Goal: Task Accomplishment & Management: Manage account settings

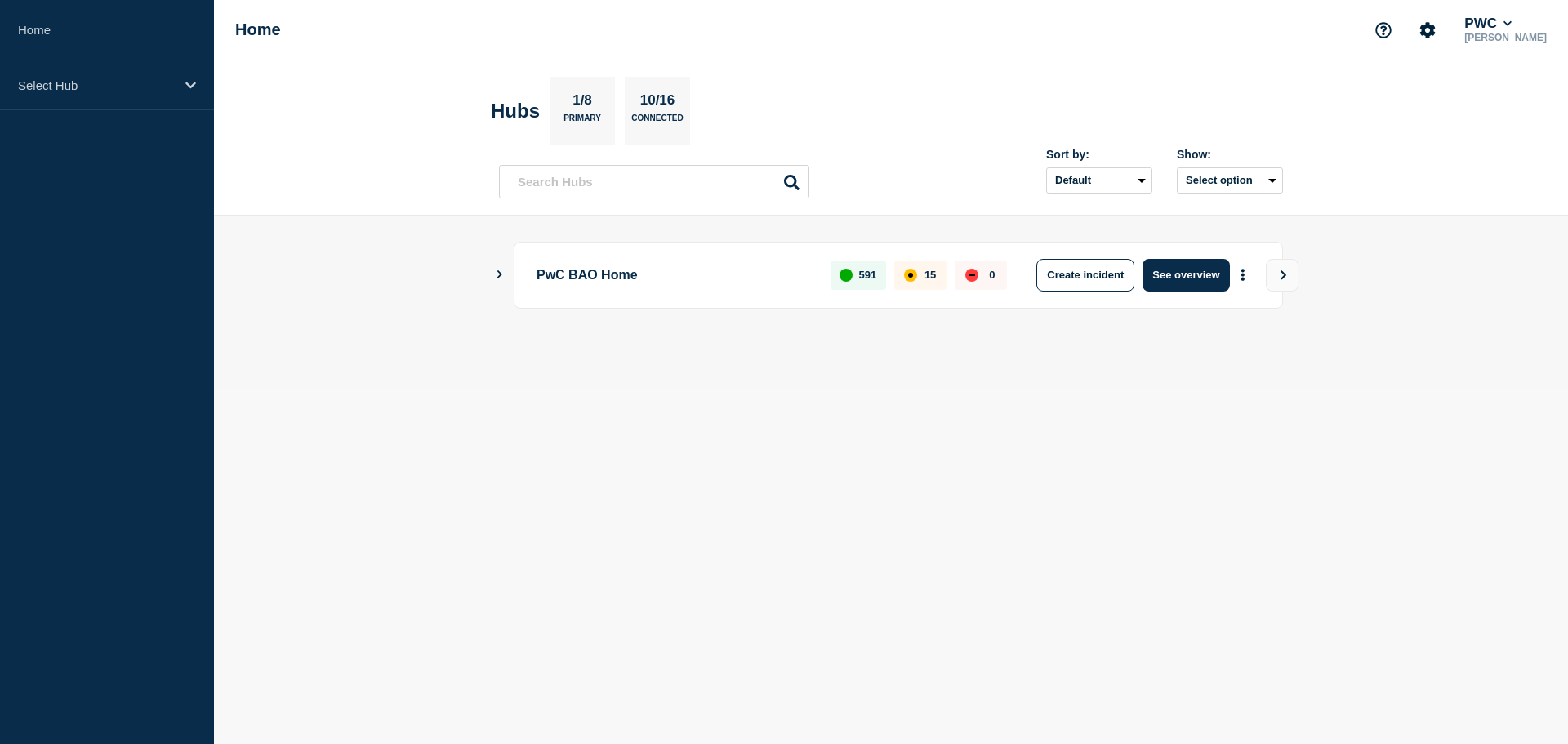
click at [61, 267] on aside "Home Select Hub" at bounding box center [107, 372] width 214 height 744
click at [96, 92] on p "Select Hub" at bounding box center [96, 85] width 157 height 14
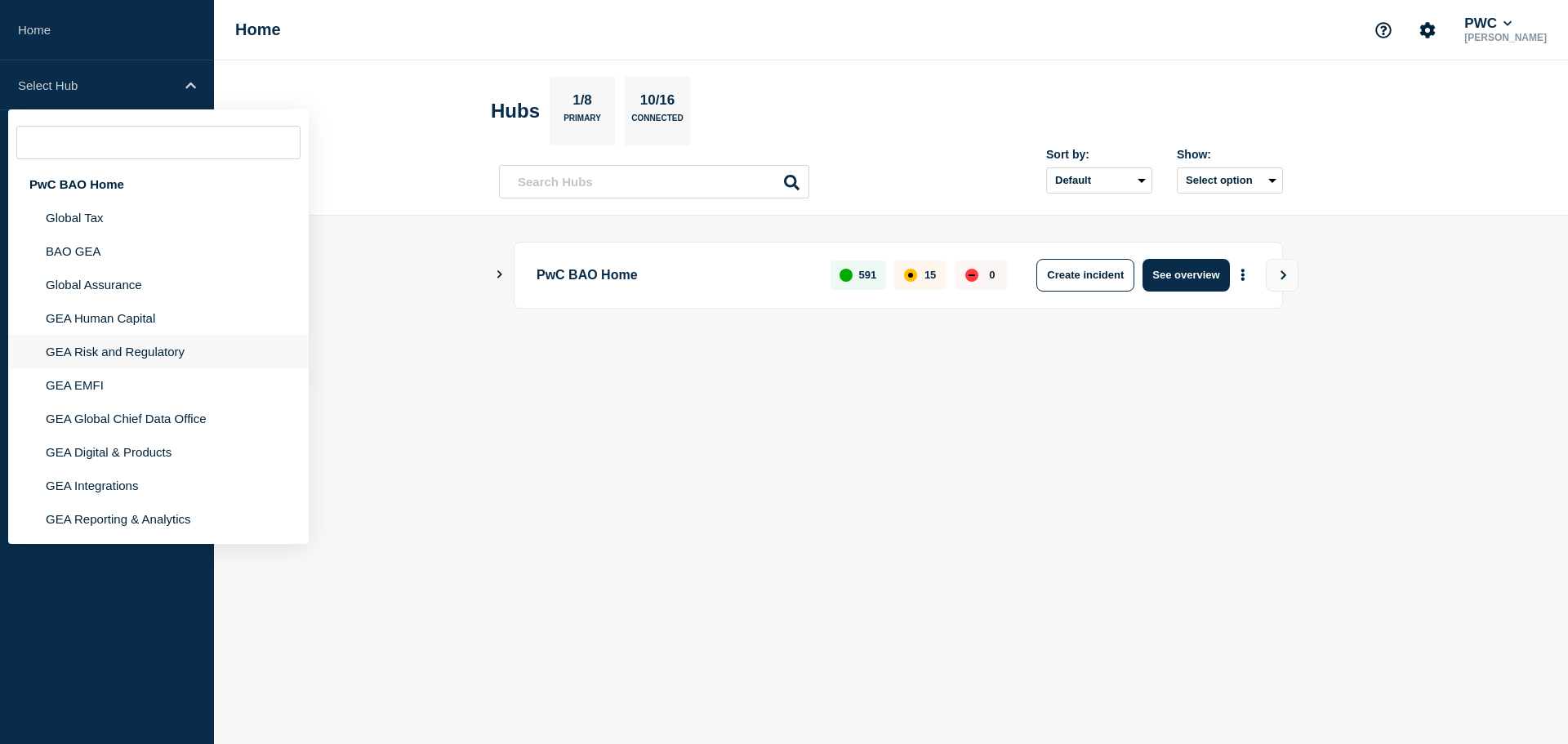
click at [108, 352] on li "GEA Risk and Regulatory" at bounding box center [158, 351] width 301 height 33
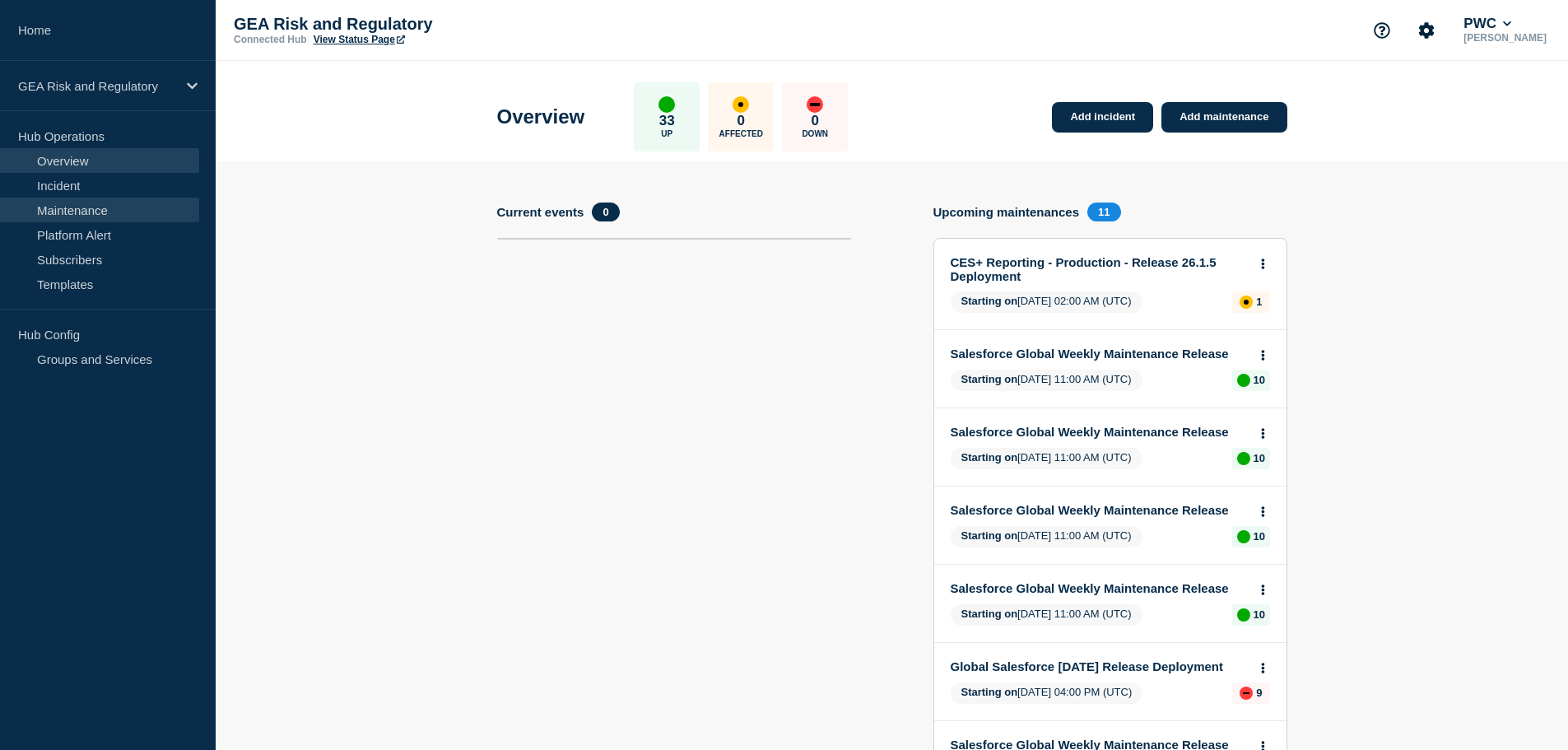
click at [81, 211] on link "Maintenance" at bounding box center [99, 209] width 199 height 25
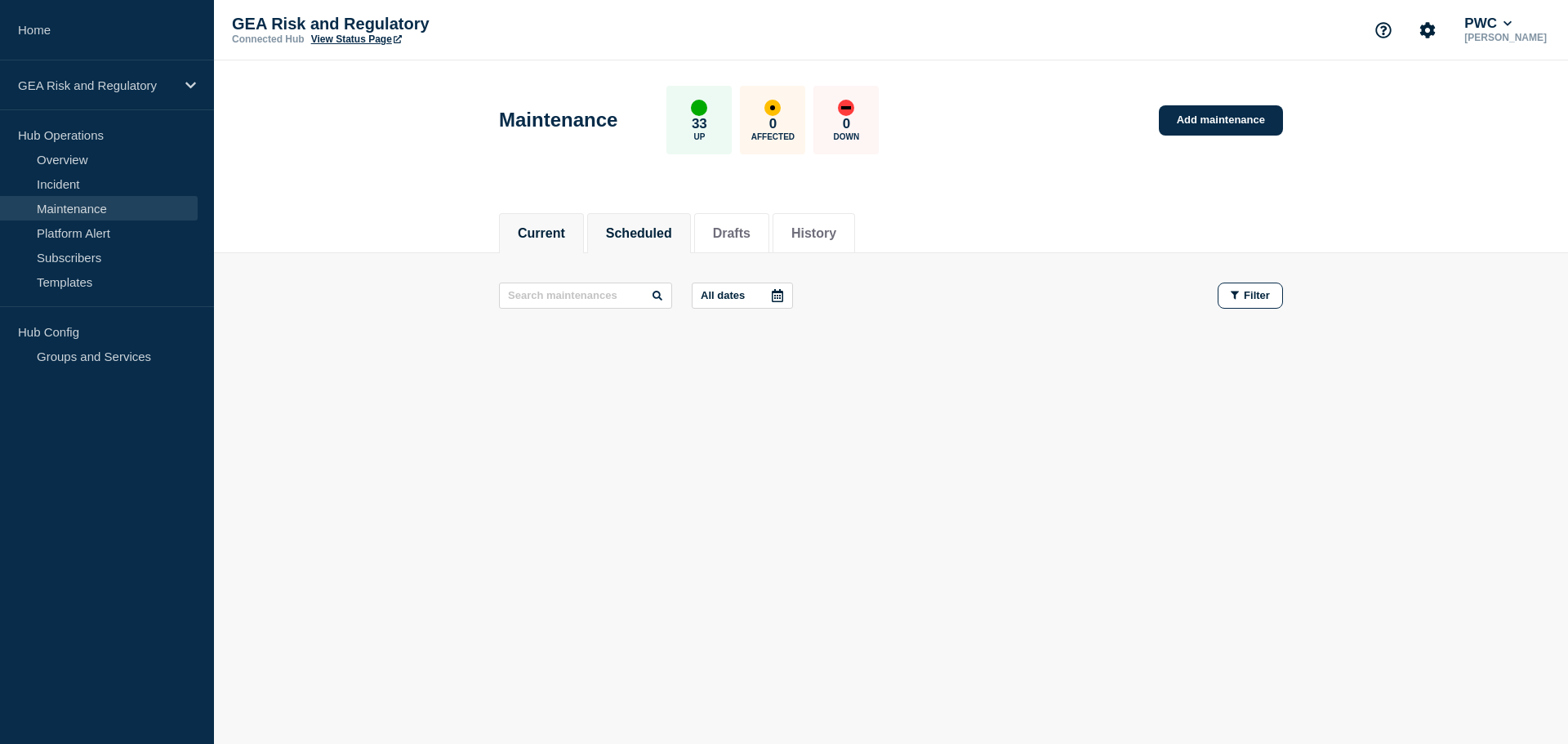
click at [648, 236] on button "Scheduled" at bounding box center [639, 233] width 66 height 14
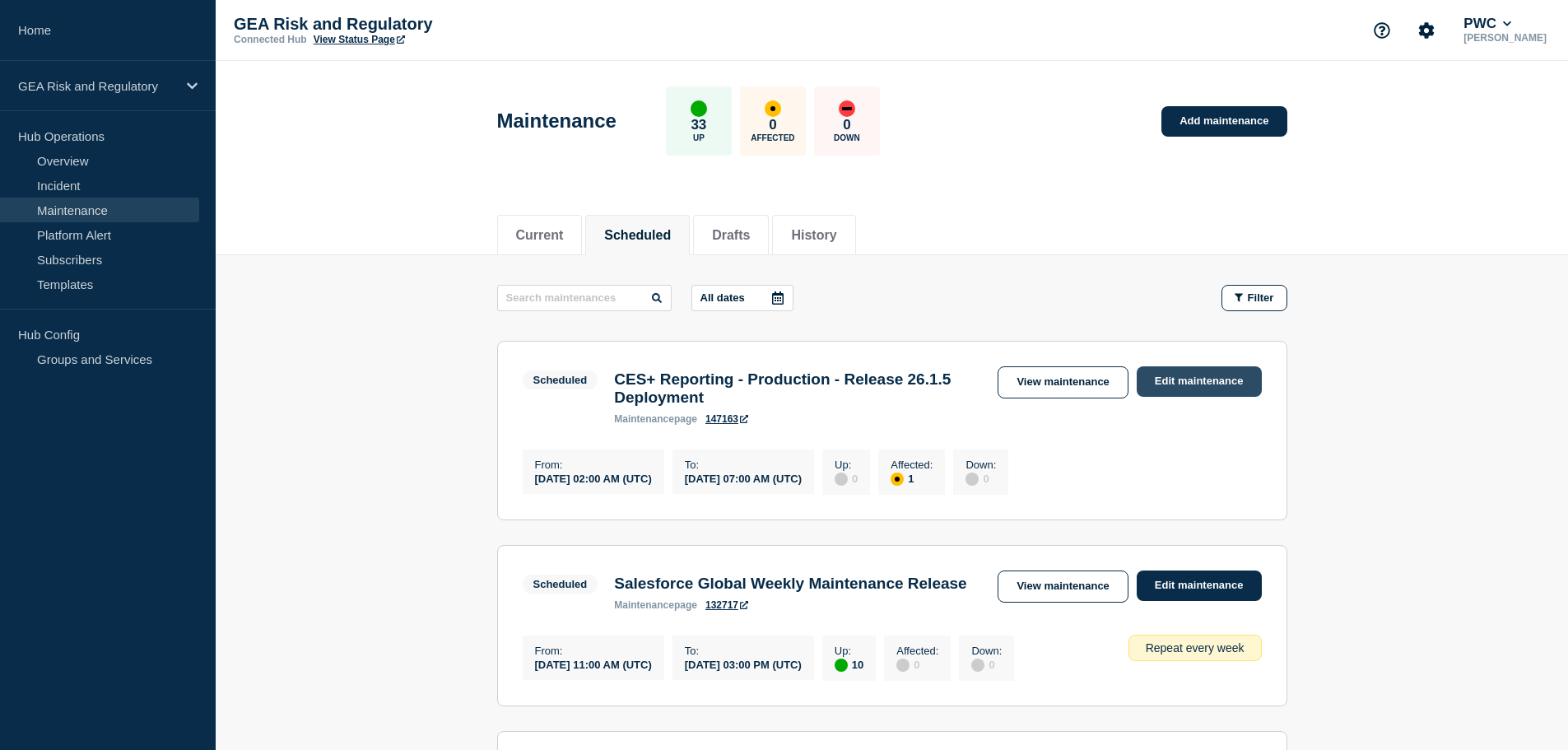
click at [1211, 376] on link "Edit maintenance" at bounding box center [1199, 382] width 125 height 31
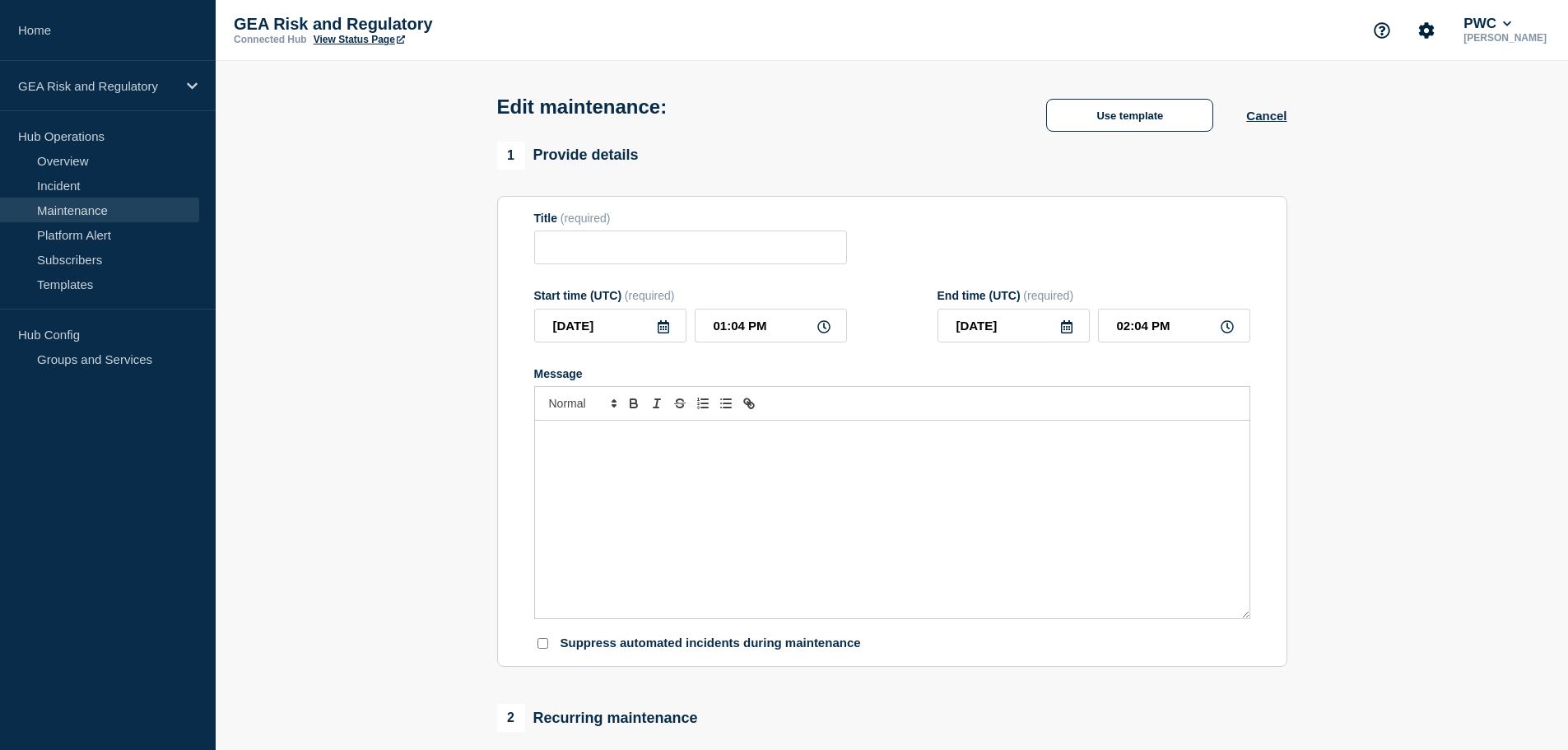
type input "CES+ Reporting - Production - Release 26.1.5 Deployment"
type input "2025-10-04"
type input "02:00 AM"
type input "2025-10-04"
type input "07:00 AM"
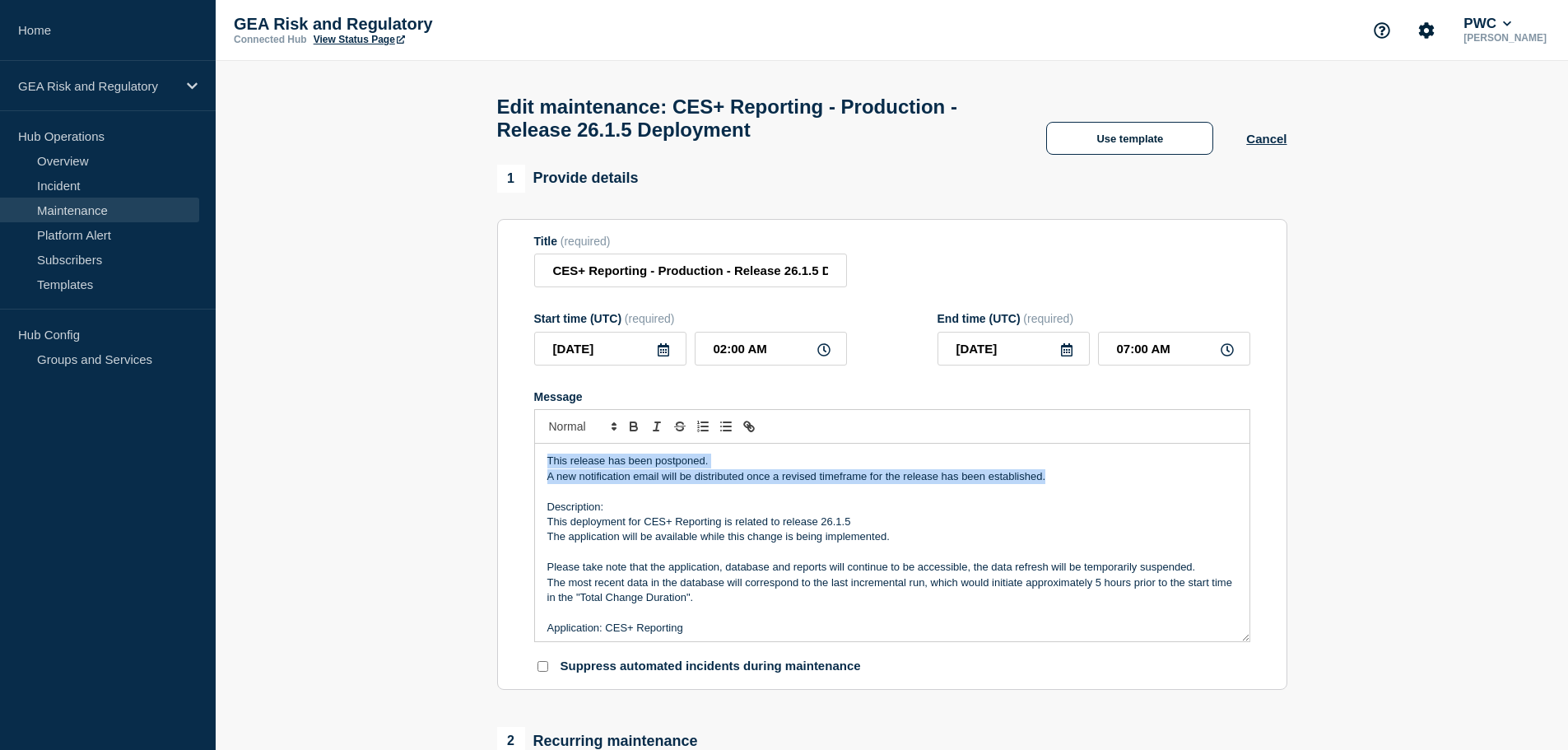
drag, startPoint x: 1045, startPoint y: 485, endPoint x: 517, endPoint y: 477, distance: 528.1
click at [517, 477] on section "Title (required) CES+ Reporting - Production - Release 26.1.5 Deployment Start …" at bounding box center [892, 454] width 790 height 472
click at [631, 431] on icon "Toggle bold text" at bounding box center [634, 428] width 7 height 4
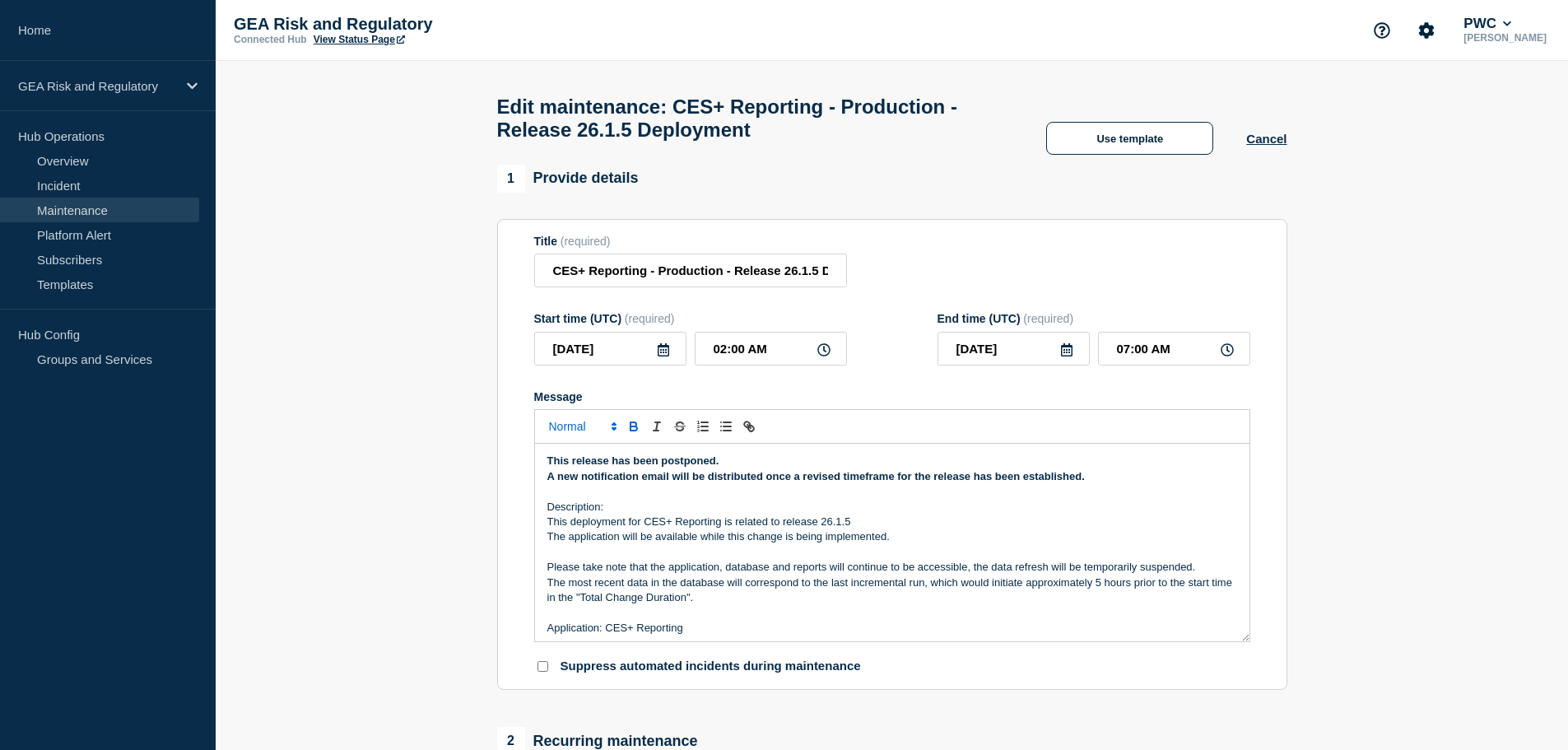
click at [608, 434] on icon "Font size" at bounding box center [614, 425] width 15 height 15
click at [580, 498] on span "submenu" at bounding box center [582, 495] width 66 height 26
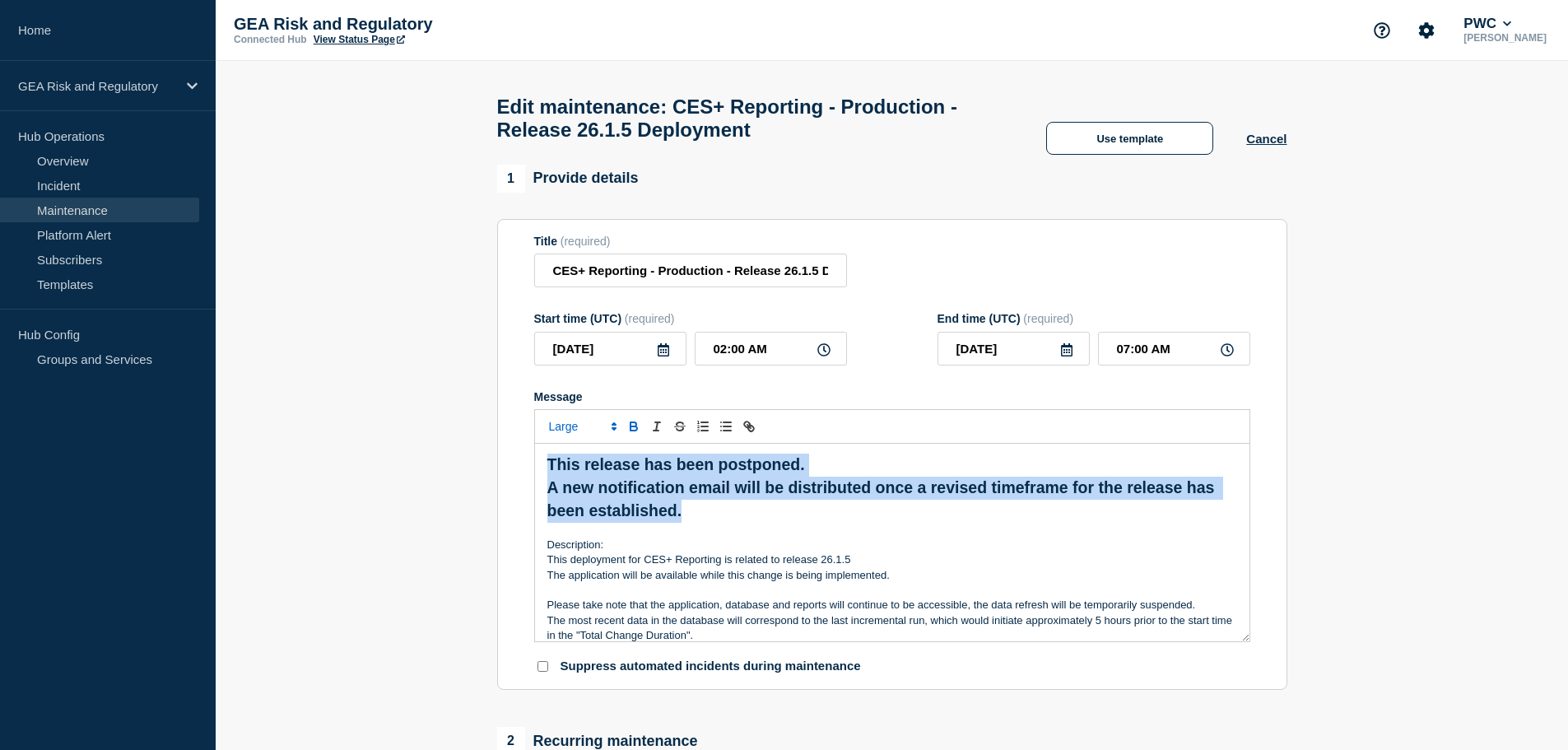
click at [650, 473] on strong "This release has been postponed." at bounding box center [677, 464] width 258 height 18
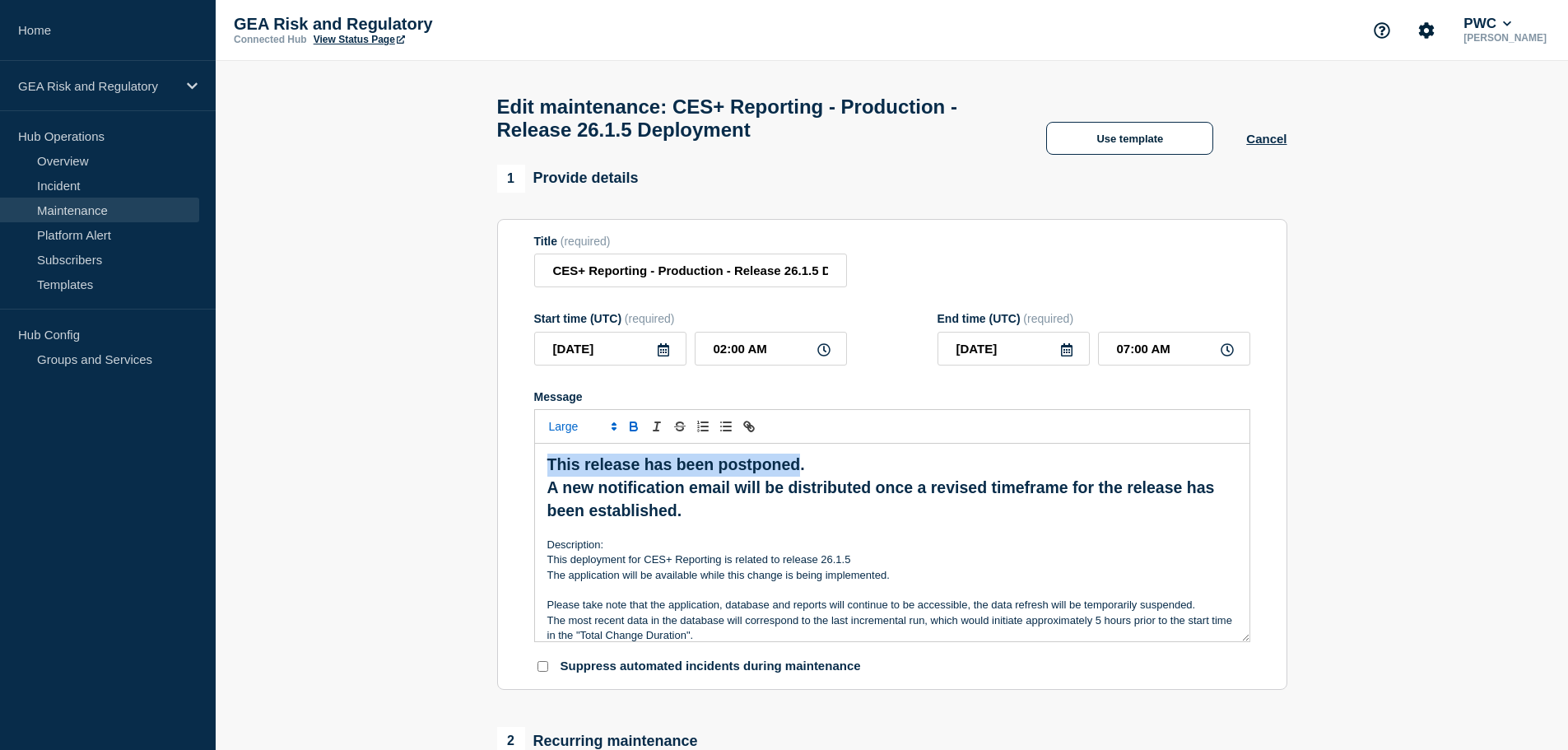
drag, startPoint x: 801, startPoint y: 471, endPoint x: 549, endPoint y: 475, distance: 252.0
click at [549, 473] on strong "This release has been postponed." at bounding box center [677, 464] width 258 height 18
copy strong "This release has been postponed"
drag, startPoint x: 735, startPoint y: 277, endPoint x: 881, endPoint y: 276, distance: 146.0
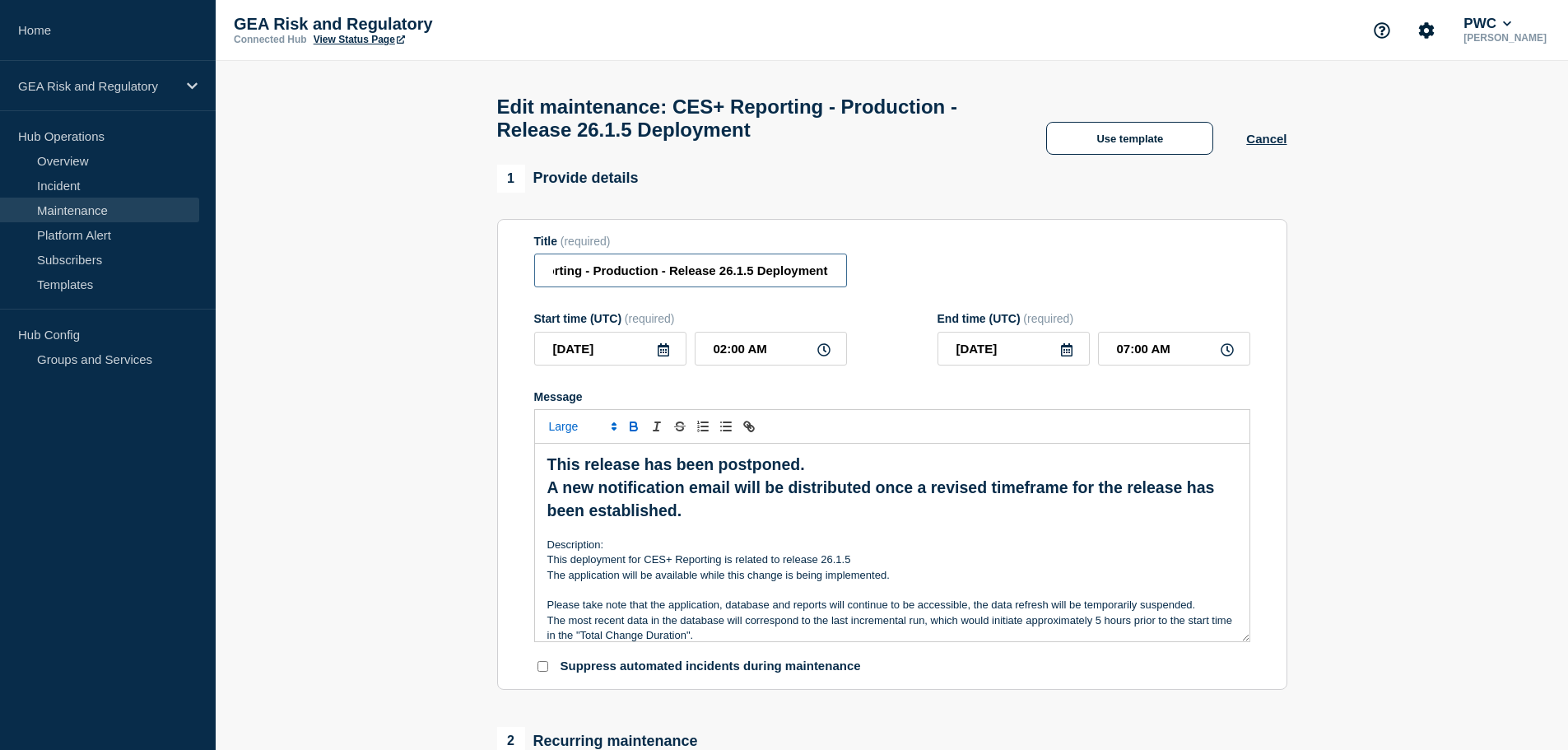
click at [881, 276] on div "Title (required) CES+ Reporting - Production - Release 26.1.5 Deployment" at bounding box center [892, 261] width 716 height 54
click at [746, 472] on strong "This release has been postponed." at bounding box center [677, 464] width 258 height 18
copy strong "postponed"
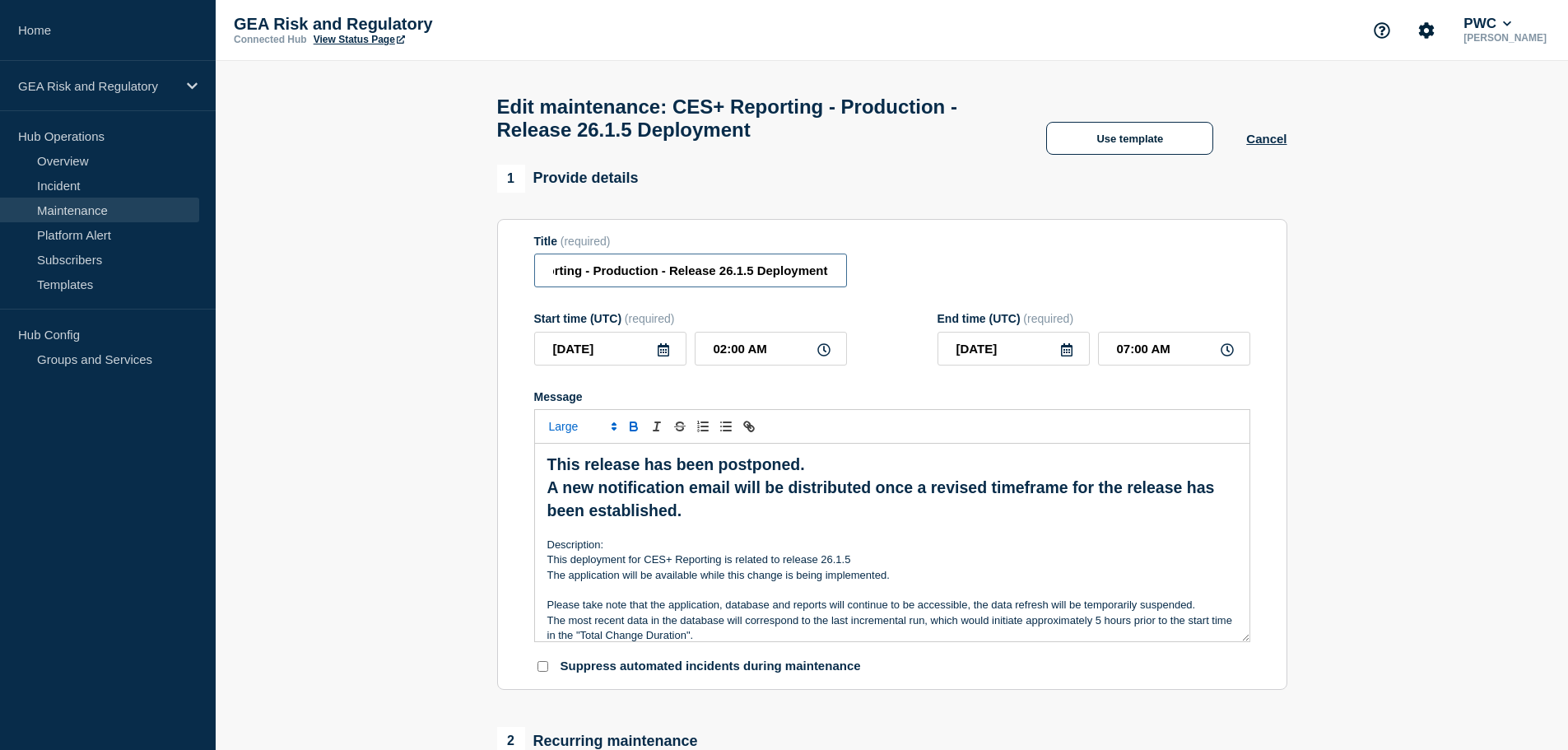
drag, startPoint x: 797, startPoint y: 277, endPoint x: 870, endPoint y: 277, distance: 73.0
click at [870, 277] on div "Title (required) CES+ Reporting - Production - Release 26.1.5 Deployment" at bounding box center [892, 261] width 716 height 54
paste input "postponed"
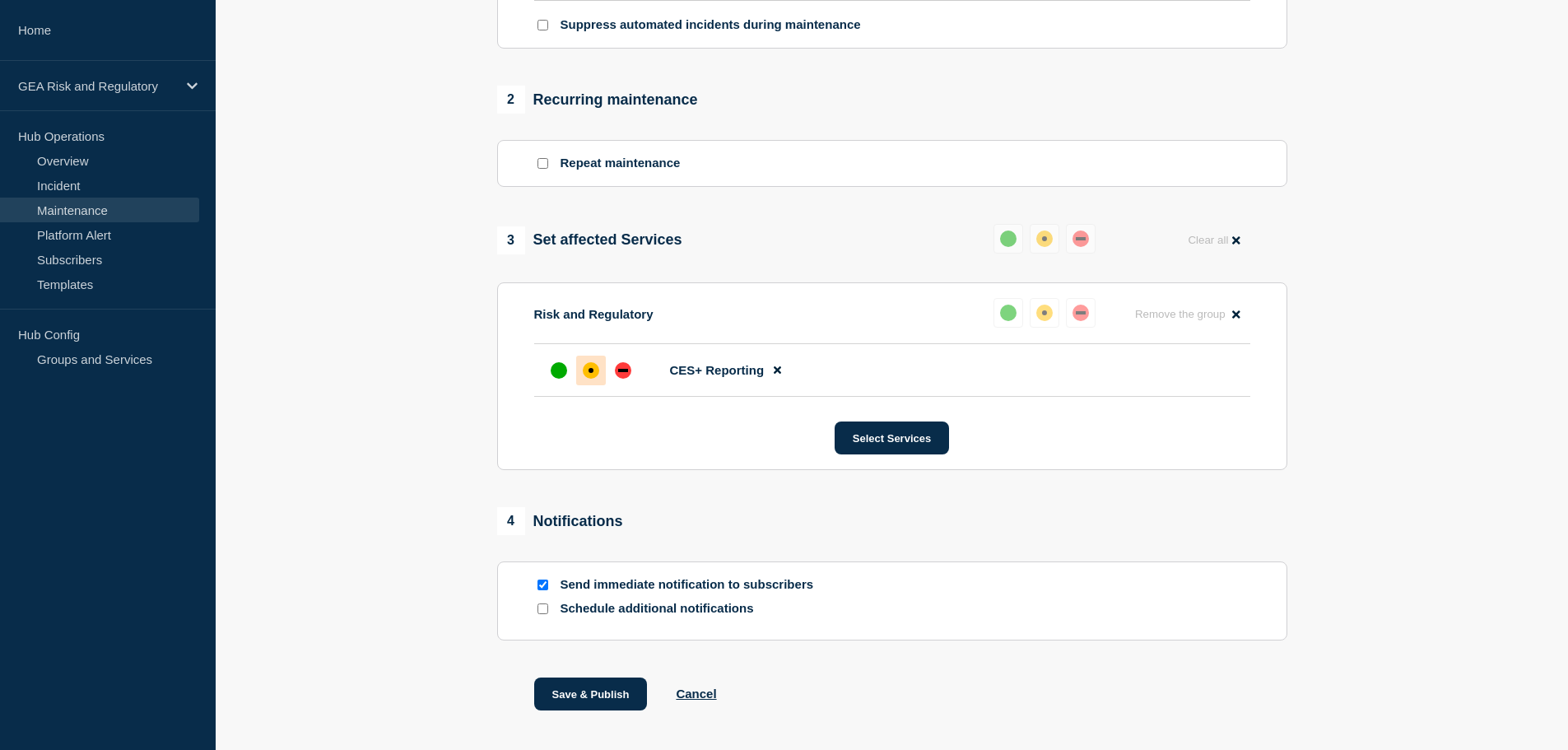
scroll to position [717, 0]
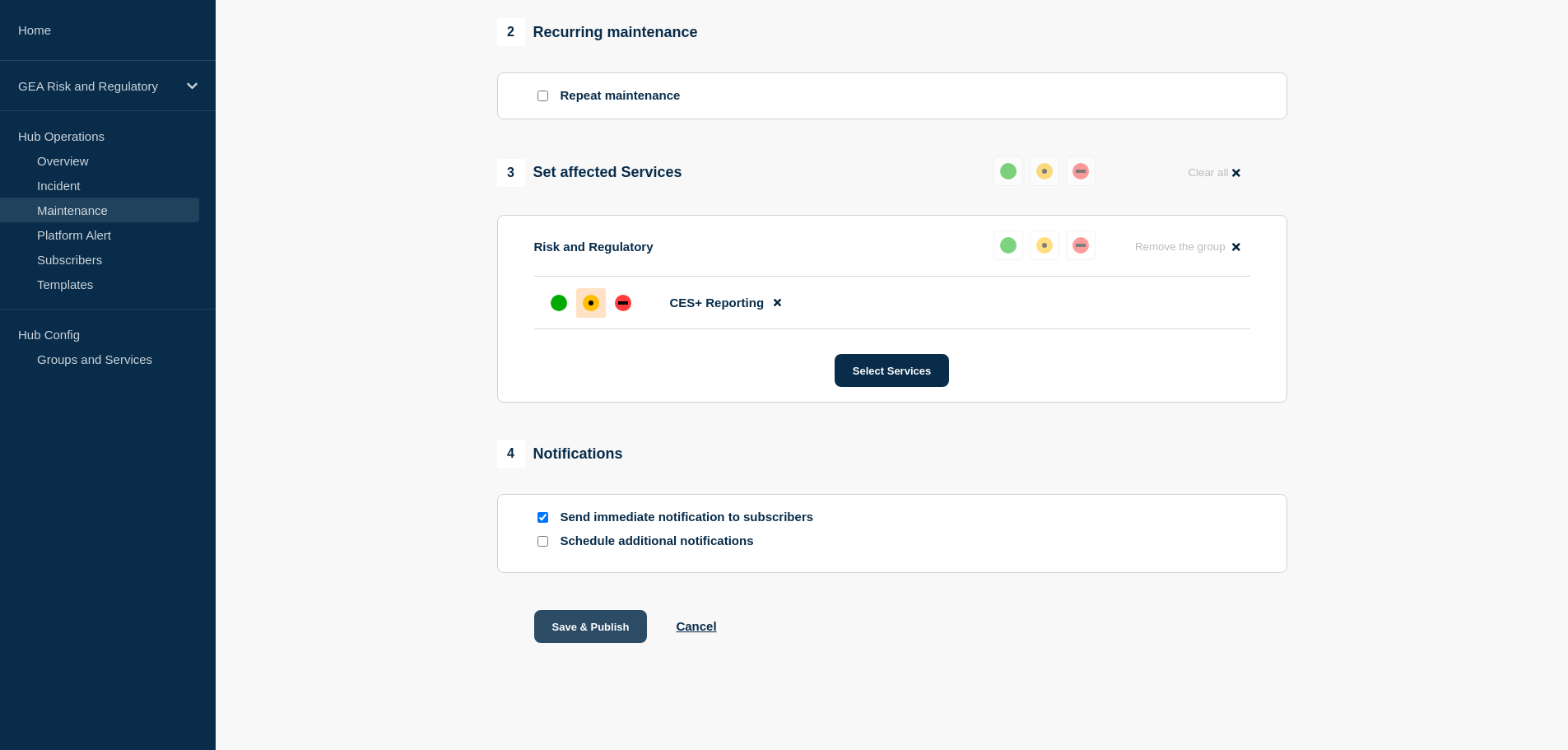
type input "CES+ Reporting - Production - Release postponed"
click at [597, 633] on button "Save & Publish" at bounding box center [590, 626] width 114 height 33
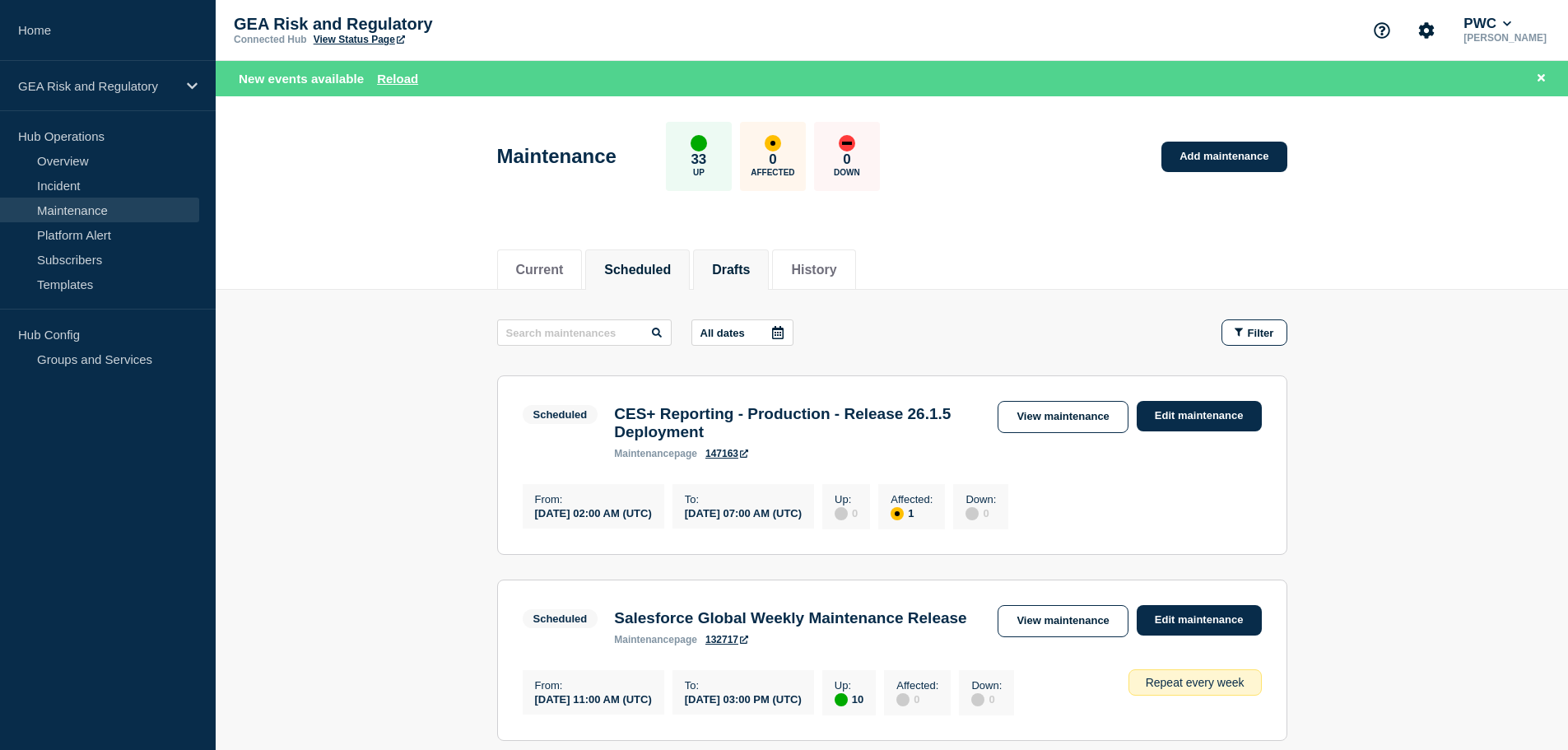
click at [750, 263] on button "Drafts" at bounding box center [731, 269] width 38 height 15
